Goal: Information Seeking & Learning: Learn about a topic

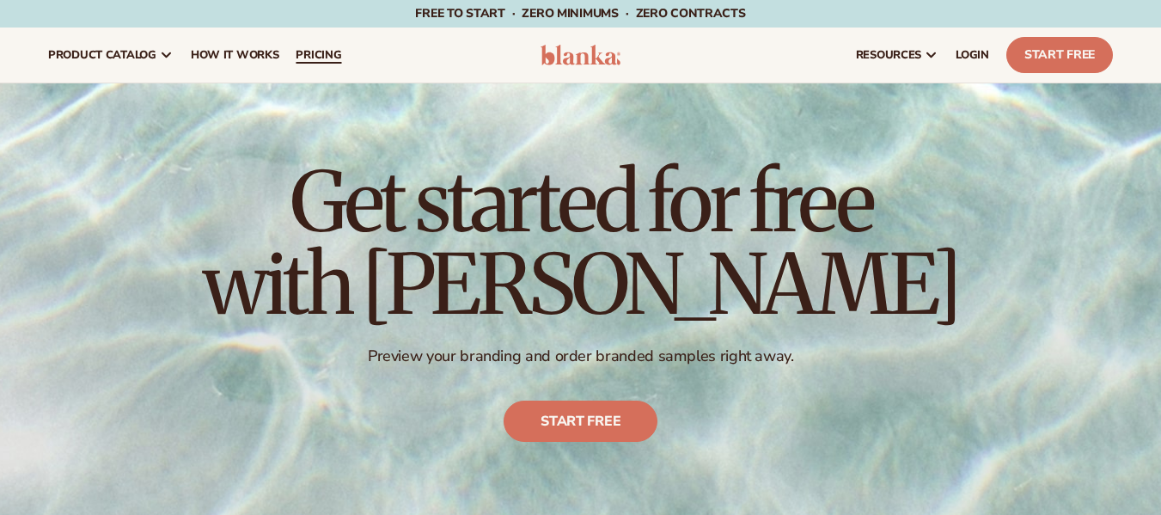
click at [312, 53] on span "pricing" at bounding box center [319, 55] width 46 height 14
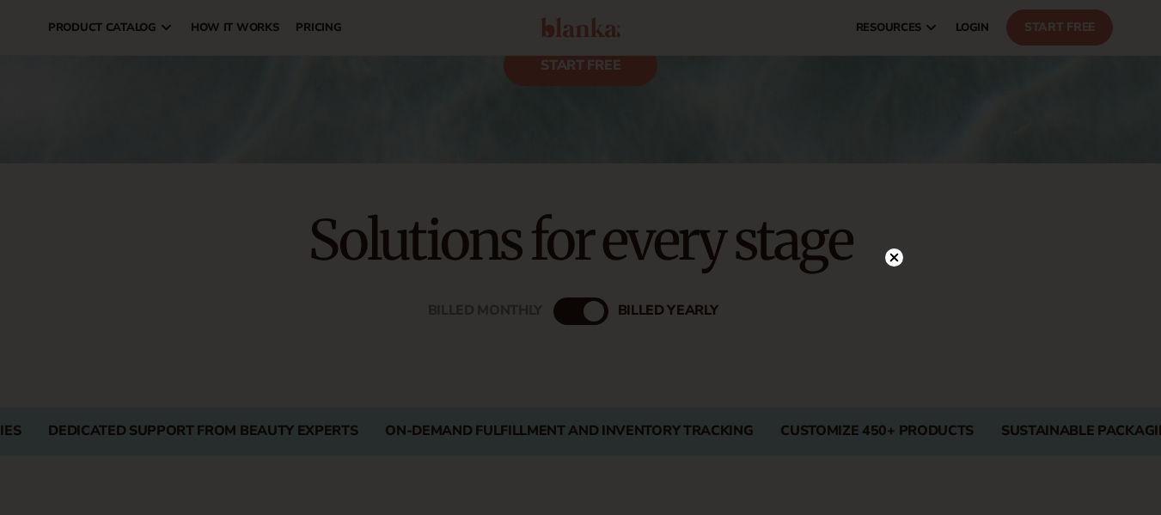
scroll to position [344, 0]
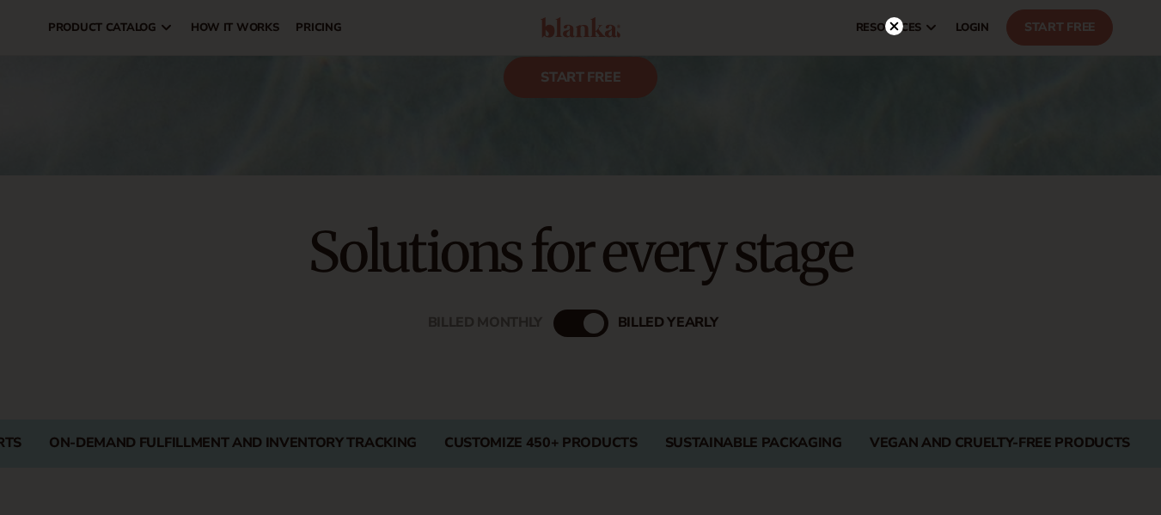
click at [892, 29] on icon at bounding box center [893, 26] width 9 height 9
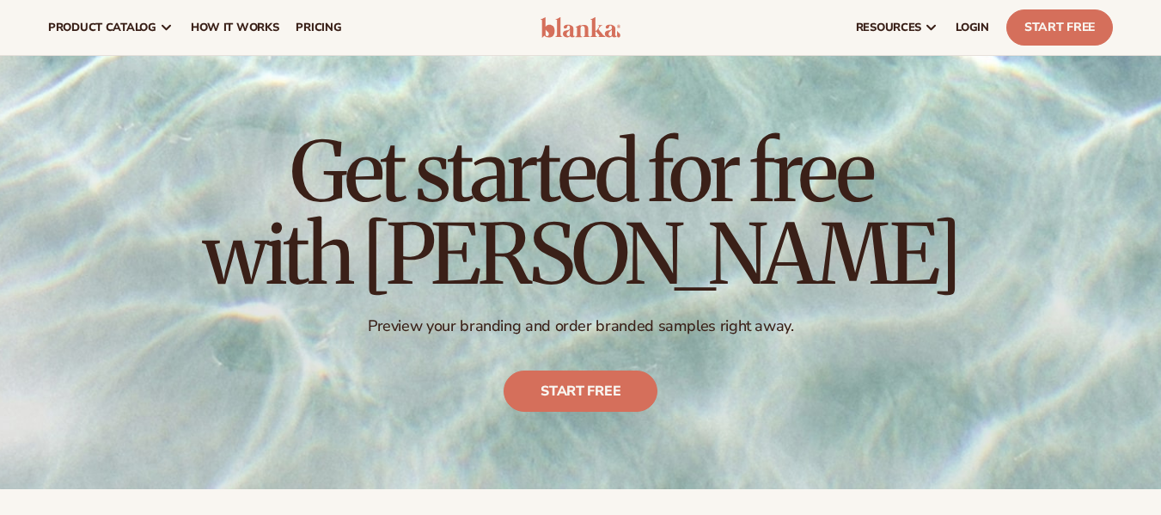
scroll to position [0, 0]
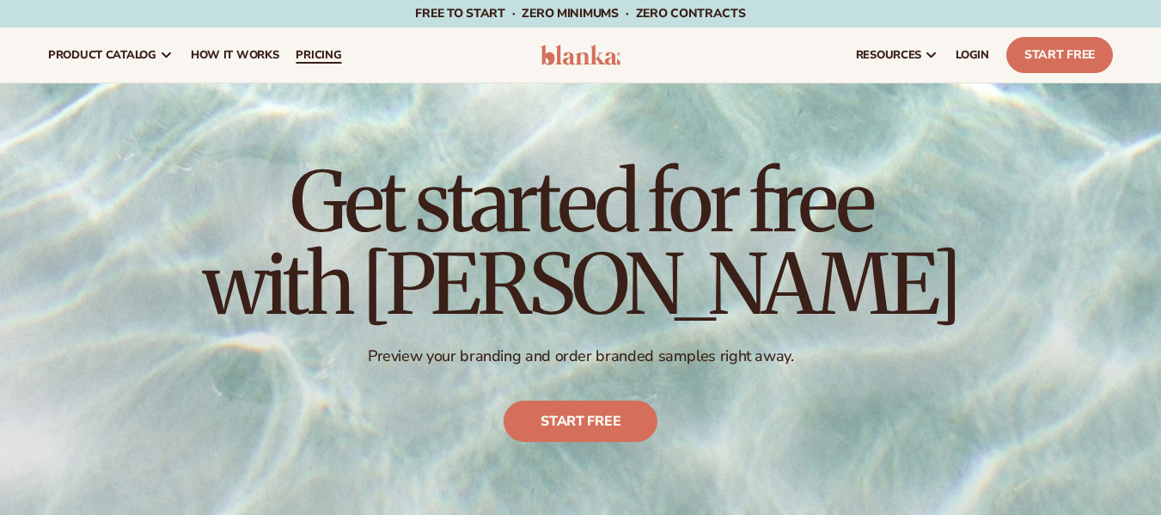
click at [301, 54] on span "pricing" at bounding box center [319, 55] width 46 height 14
